Goal: Information Seeking & Learning: Find contact information

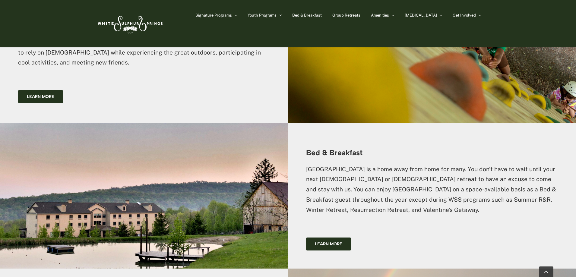
scroll to position [604, 0]
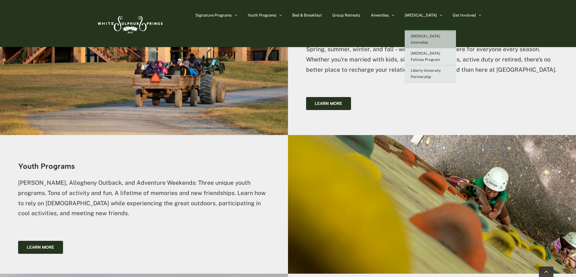
click at [437, 35] on span "[MEDICAL_DATA] Internship" at bounding box center [426, 39] width 30 height 11
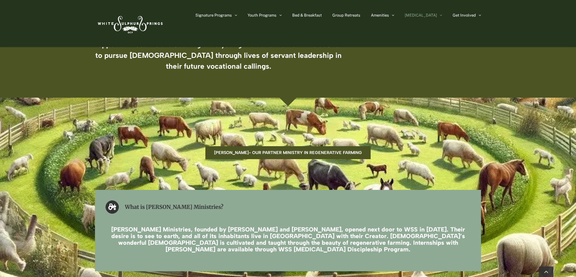
scroll to position [905, 0]
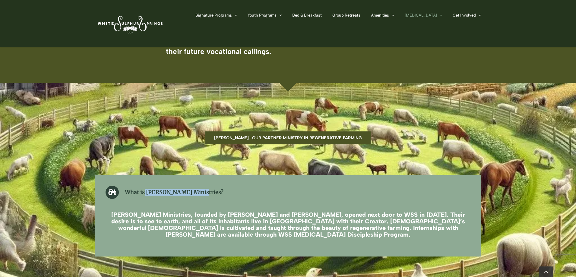
drag, startPoint x: 145, startPoint y: 121, endPoint x: 201, endPoint y: 117, distance: 56.0
click at [201, 186] on h2 "What is Madewell Ministries?" at bounding box center [174, 192] width 99 height 13
copy h2 "Madewell Ministries"
click at [405, 175] on div "What is Madewell Ministries? Madewell Ministries, founded by Steele and Natalie…" at bounding box center [288, 215] width 386 height 81
click at [416, 212] on h4 "Madewell Ministries, founded by Steele and Natalie Sessions, opened next door t…" at bounding box center [288, 225] width 365 height 27
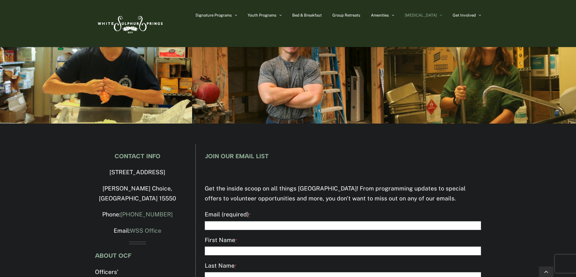
scroll to position [1674, 0]
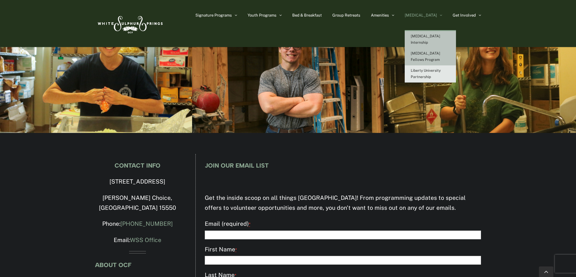
click at [441, 54] on span "[MEDICAL_DATA] Fellows Program" at bounding box center [426, 56] width 30 height 11
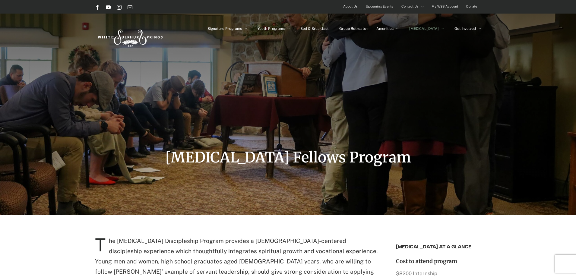
click at [352, 7] on span "About Us" at bounding box center [350, 6] width 14 height 9
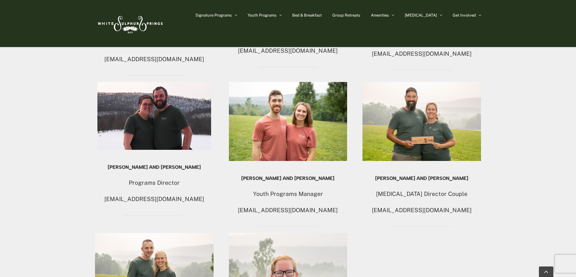
scroll to position [513, 0]
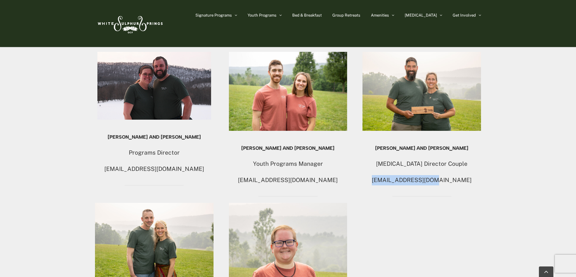
drag, startPoint x: 390, startPoint y: 174, endPoint x: 460, endPoint y: 168, distance: 69.6
click at [460, 175] on p "wssexsel@ocfusa.org" at bounding box center [422, 180] width 119 height 10
copy p "wssexsel@ocfusa.org"
click at [351, 165] on div "Paul & Dawn Robyn, LTC, USA (Ret.) Center Director Couple wssdirector@ocfusa.or…" at bounding box center [288, 171] width 386 height 563
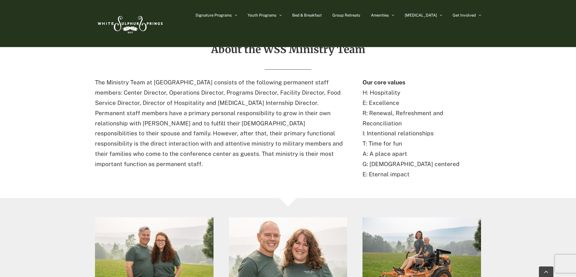
scroll to position [181, 0]
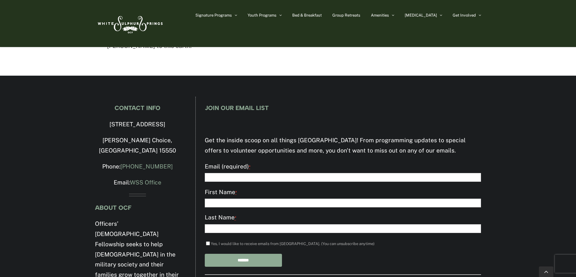
scroll to position [1369, 0]
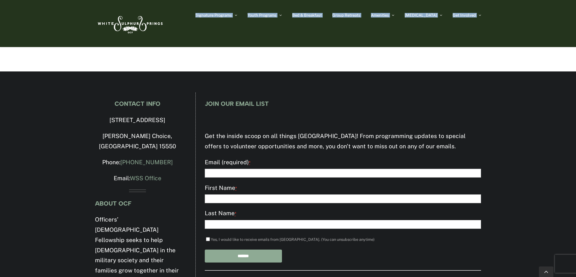
drag, startPoint x: 571, startPoint y: -27, endPoint x: 571, endPoint y: -30, distance: 3.3
